Goal: Communication & Community: Answer question/provide support

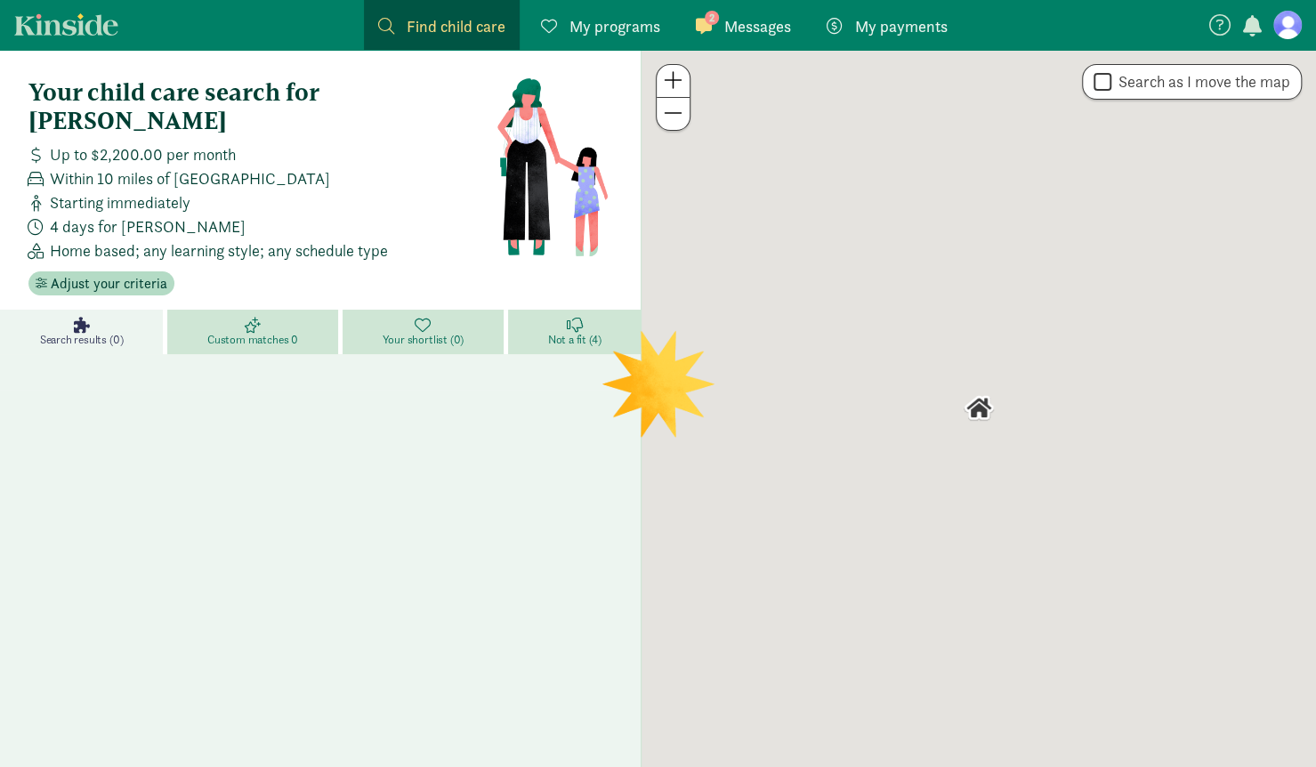
click at [740, 30] on span "Messages" at bounding box center [758, 26] width 67 height 24
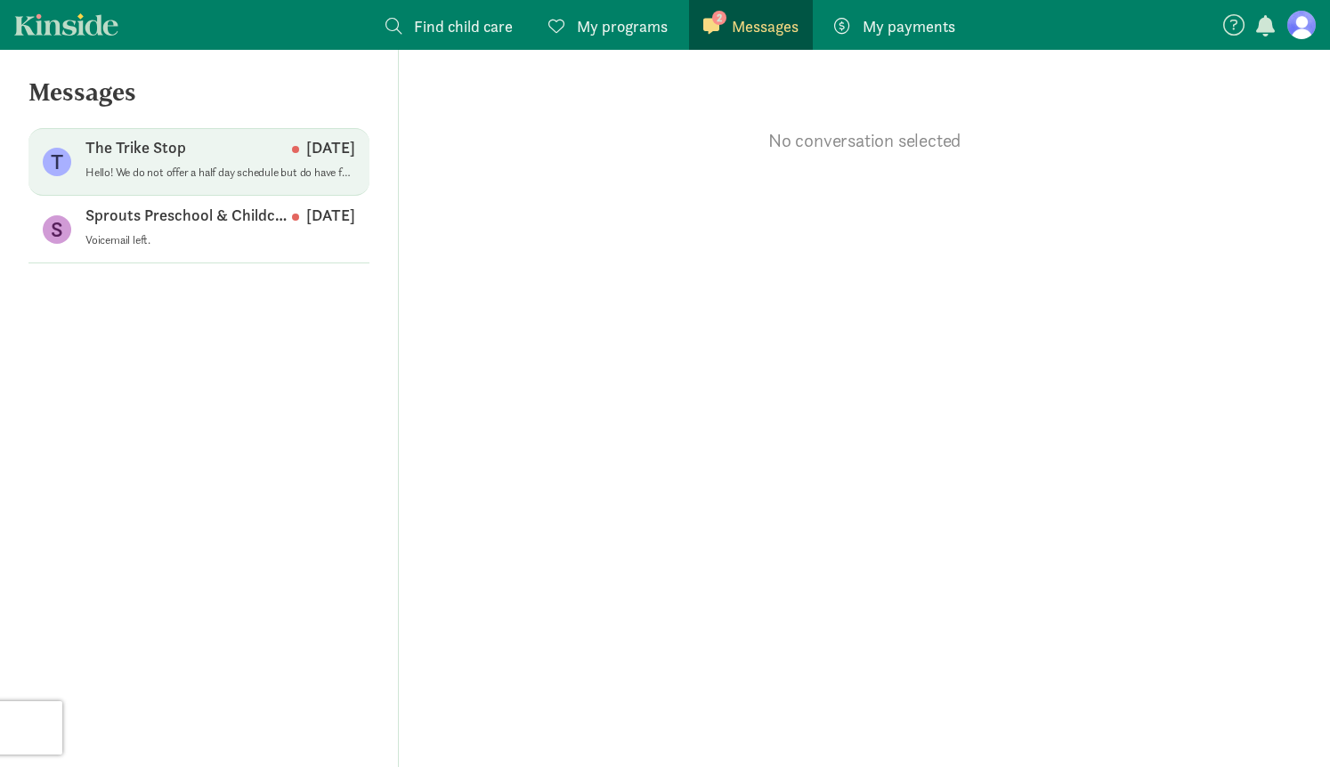
click at [137, 172] on p "Hello! We do not offer a half day schedule but do have families that choose to …" at bounding box center [220, 173] width 270 height 14
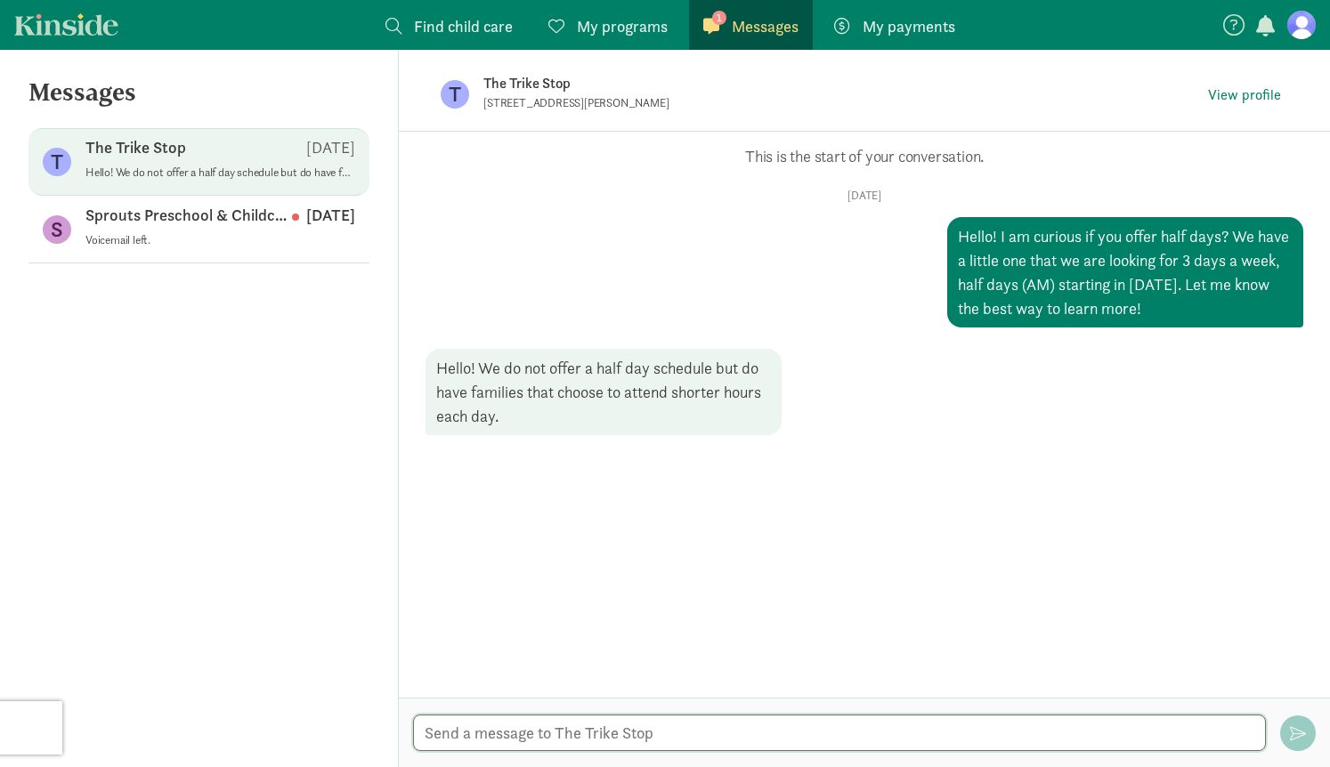
click at [524, 736] on textarea at bounding box center [839, 733] width 853 height 36
type textarea "Understood thanks!"
click at [1243, 97] on span "View profile" at bounding box center [1244, 95] width 73 height 21
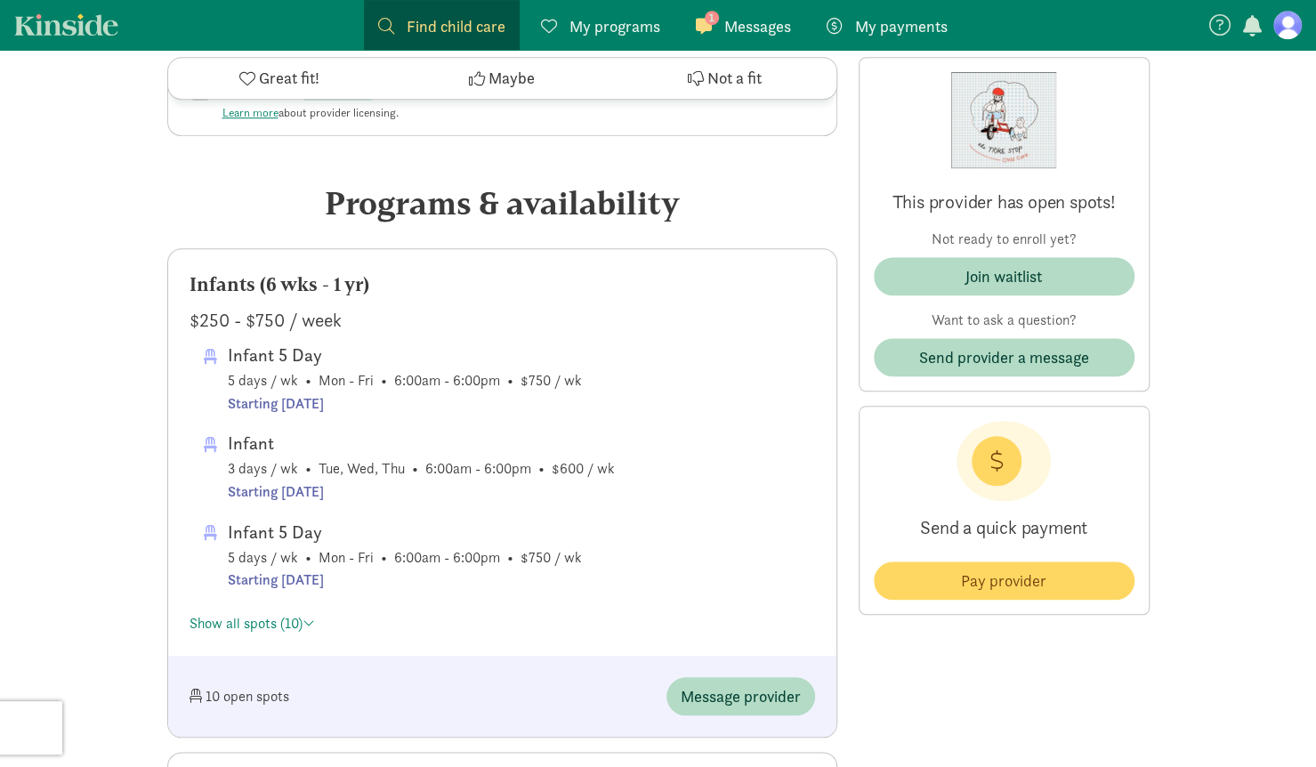
scroll to position [746, 0]
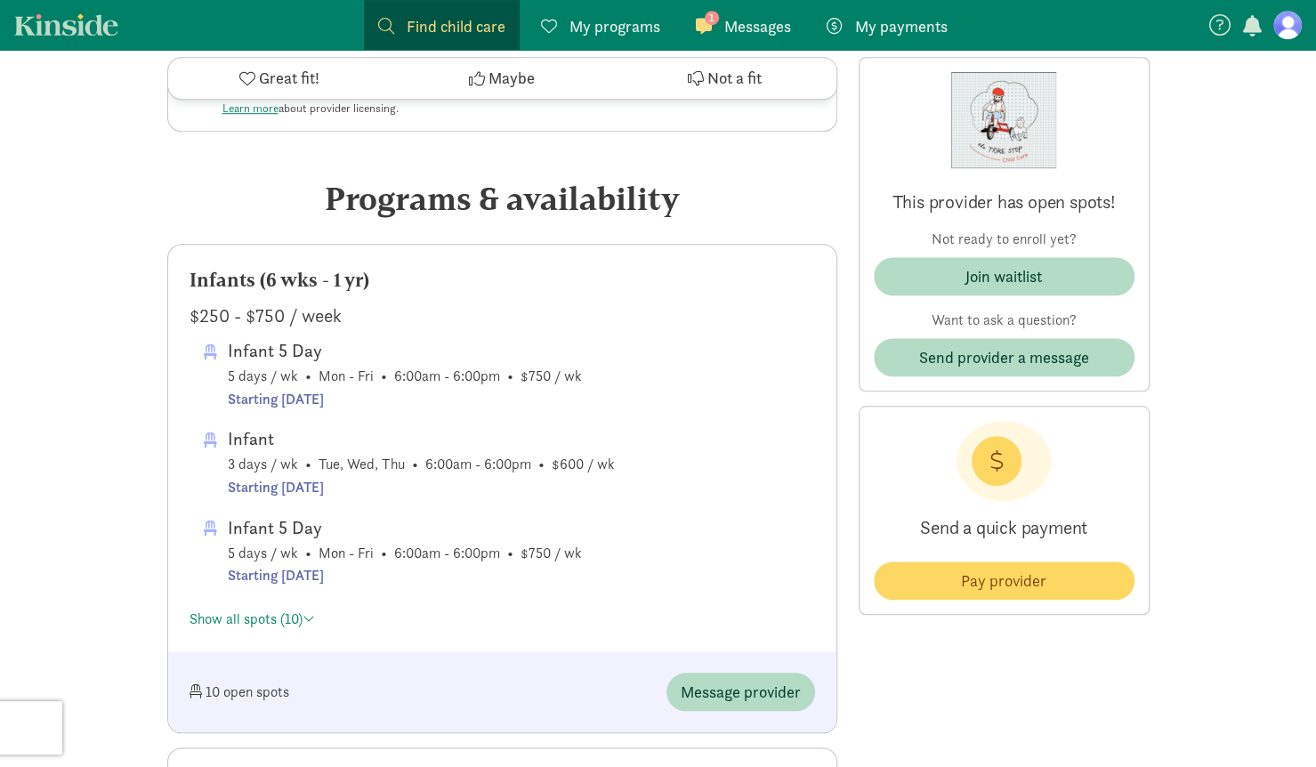
drag, startPoint x: 1323, startPoint y: 49, endPoint x: 1332, endPoint y: 158, distance: 109.0
click at [256, 623] on link "Show all spots (10)" at bounding box center [253, 619] width 126 height 19
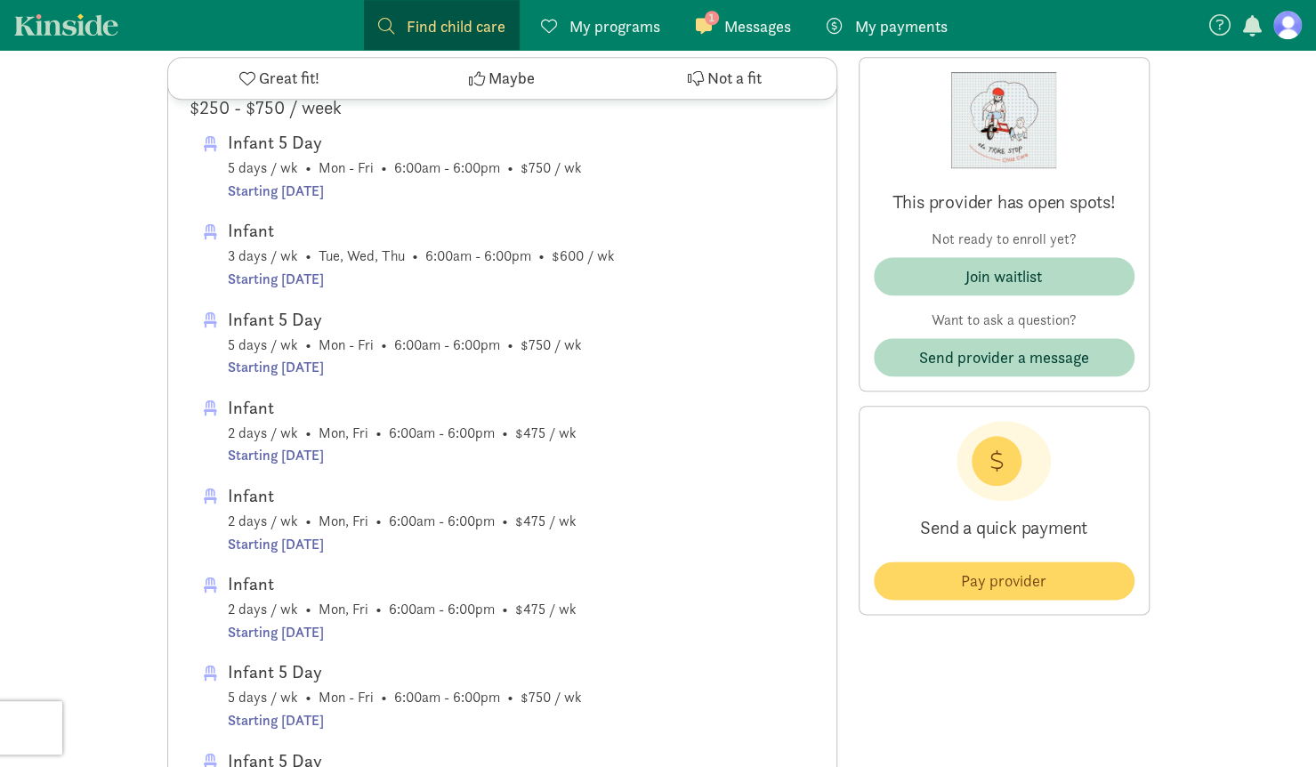
scroll to position [936, 0]
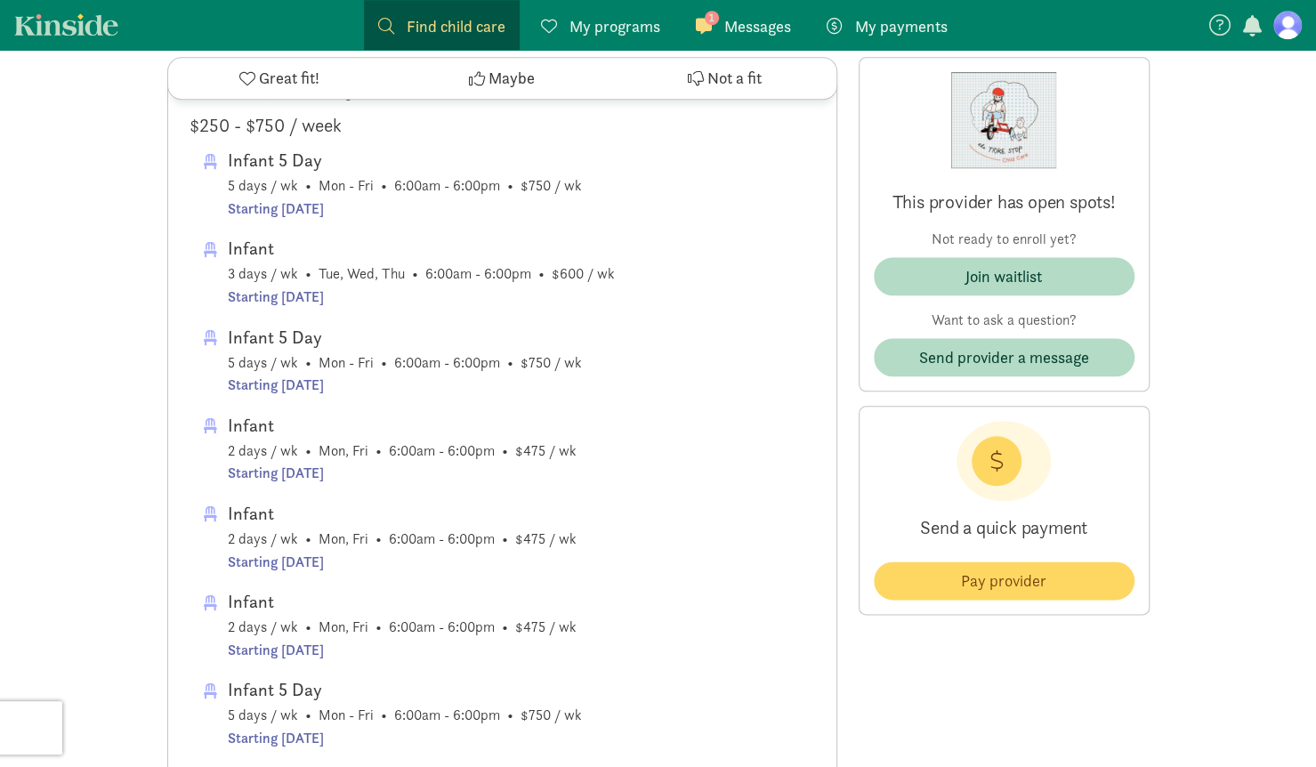
click at [509, 86] on span "Maybe" at bounding box center [512, 79] width 46 height 24
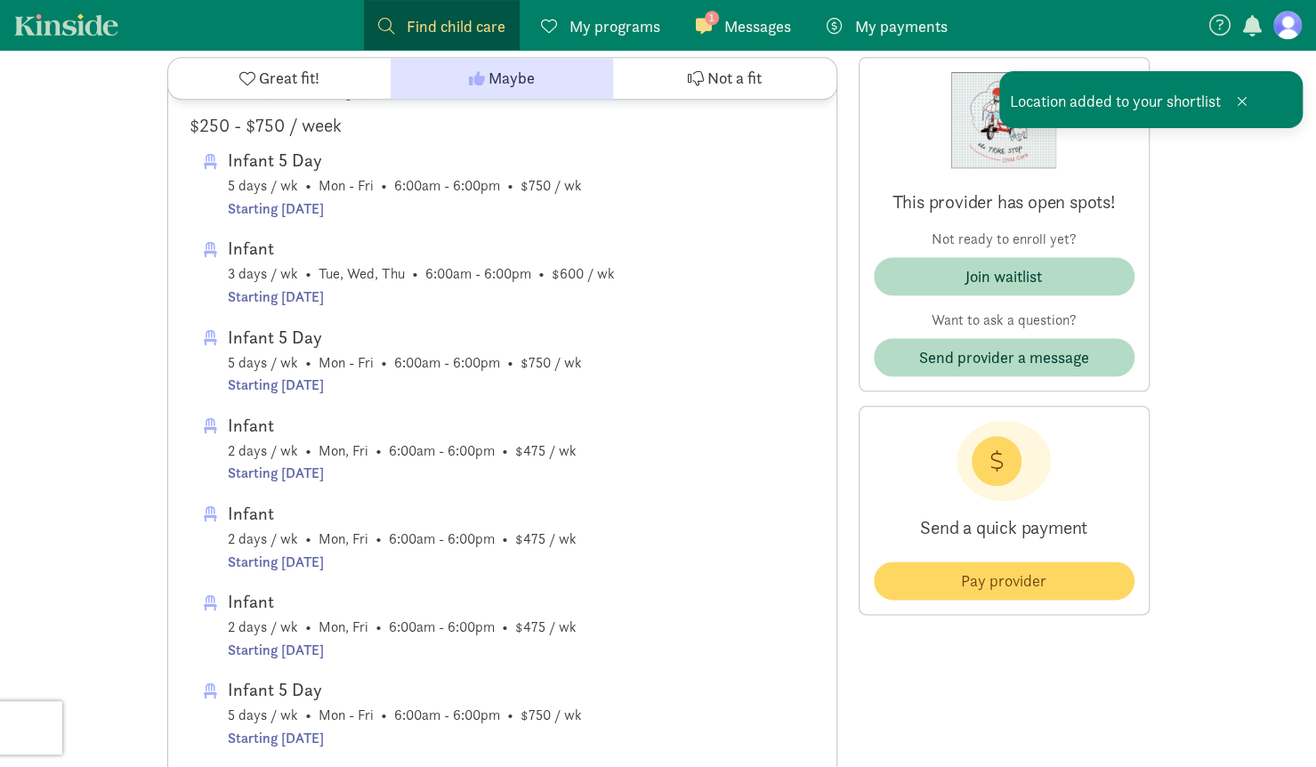
click at [746, 21] on span "Messages" at bounding box center [758, 26] width 67 height 24
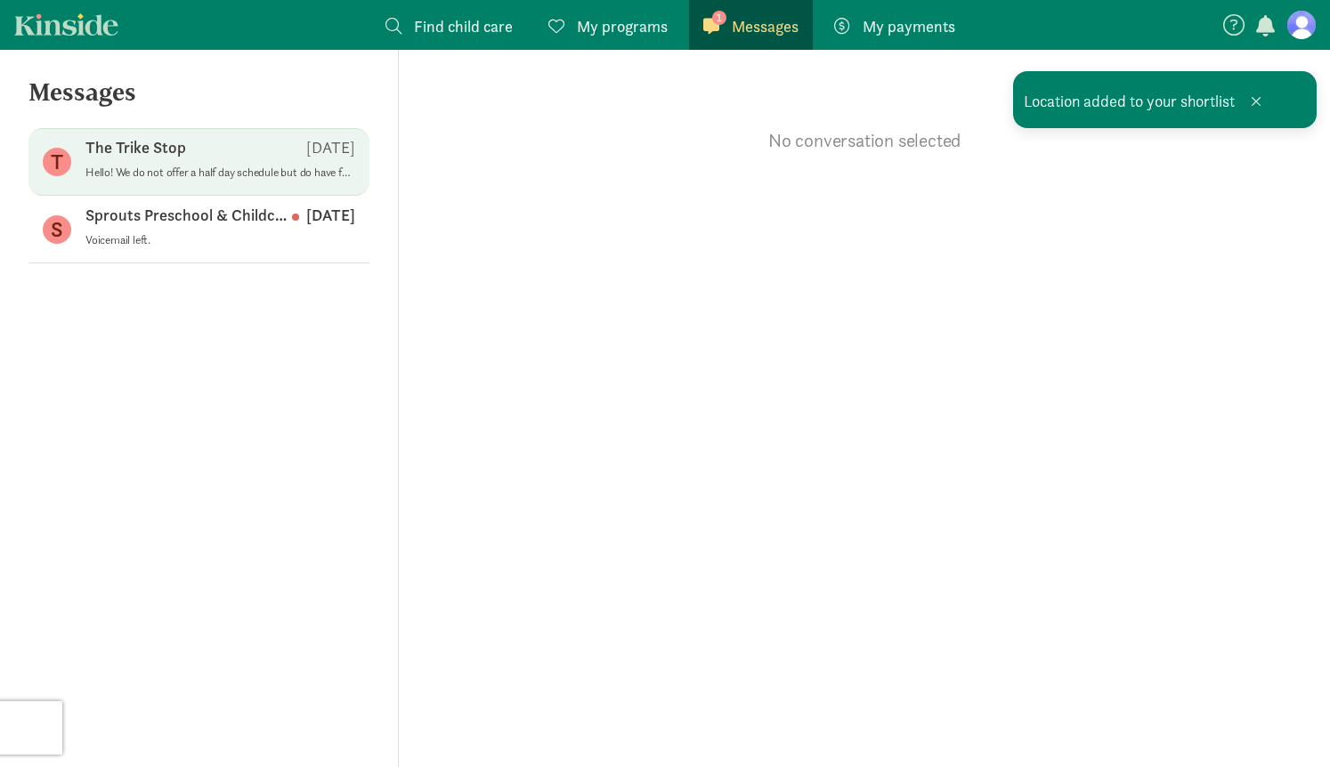
click at [120, 147] on p "The Trike Stop" at bounding box center [135, 147] width 101 height 21
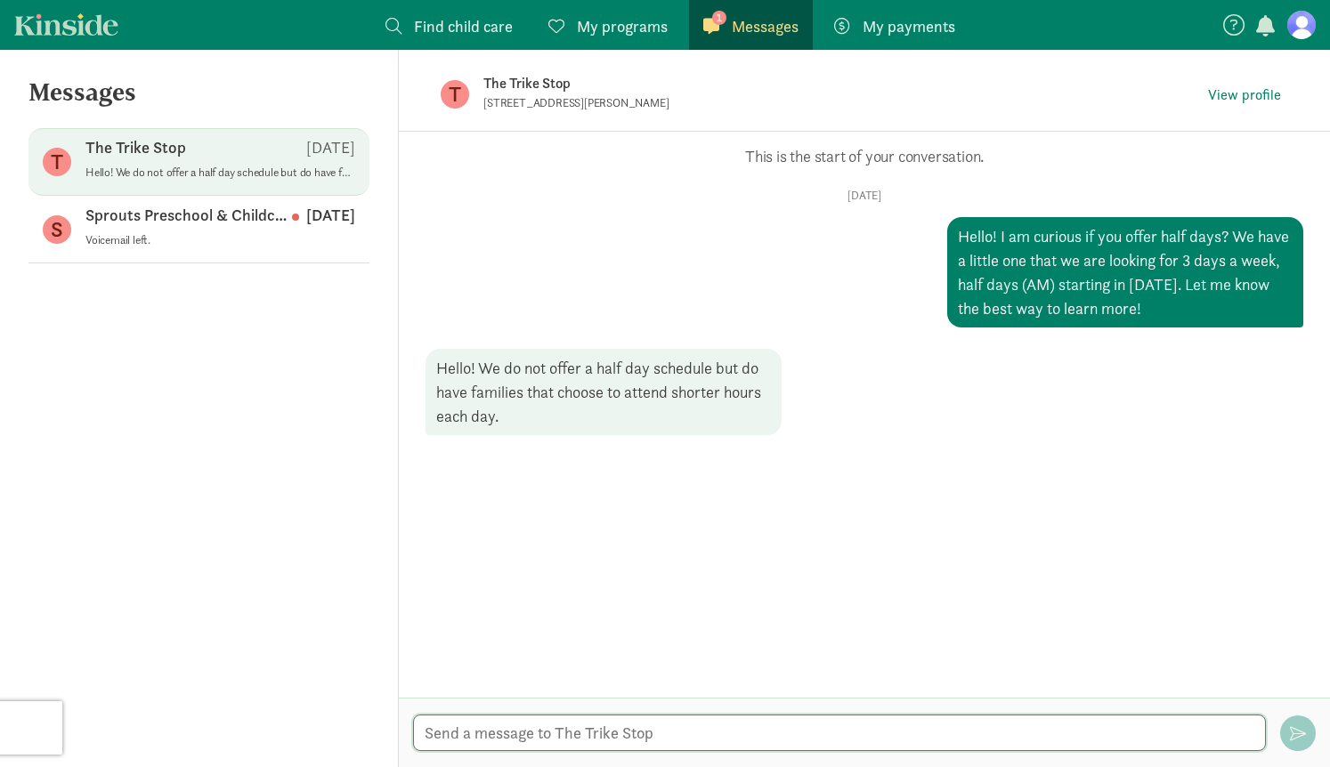
click at [646, 731] on textarea at bounding box center [839, 733] width 853 height 36
type textarea "ok understood, thanks!"
drag, startPoint x: 395, startPoint y: 27, endPoint x: 416, endPoint y: 6, distance: 29.0
click at [395, 27] on span at bounding box center [393, 26] width 16 height 16
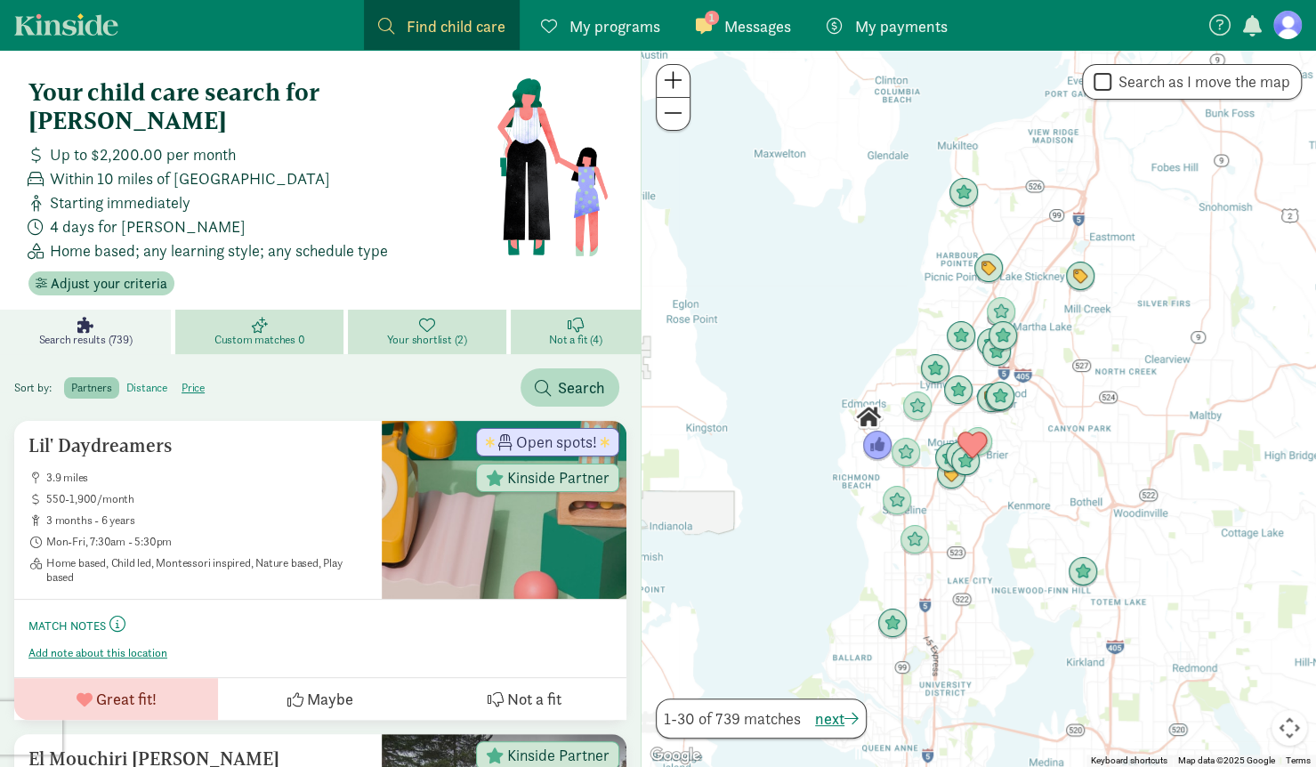
click at [174, 377] on label "distance" at bounding box center [192, 387] width 37 height 21
click at [126, 381] on input "distance" at bounding box center [126, 381] width 0 height 0
